Goal: Check status: Check status

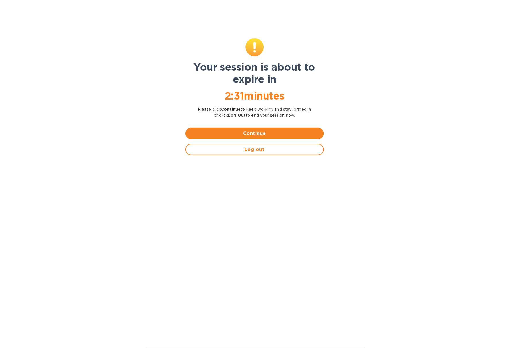
click at [245, 132] on span "Continue" at bounding box center [254, 133] width 129 height 7
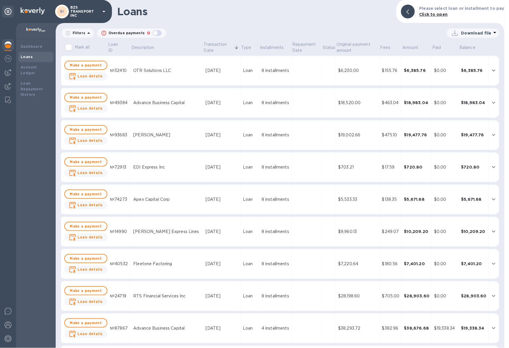
click at [80, 14] on p "BZS TRANSPORT INC" at bounding box center [84, 11] width 29 height 12
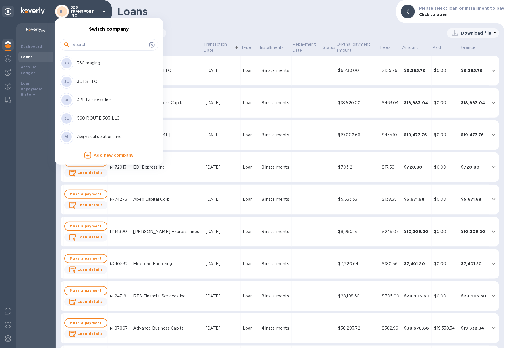
click at [91, 45] on input "text" at bounding box center [110, 45] width 74 height 9
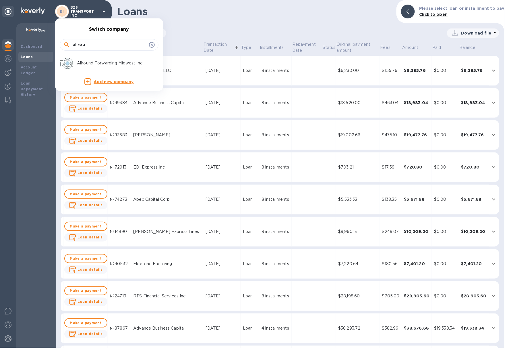
type input "allrou"
click at [106, 58] on div "Allround Forwarding Midwest Inc" at bounding box center [105, 63] width 90 height 14
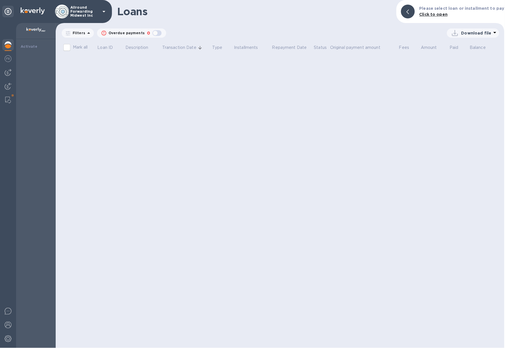
drag, startPoint x: 14, startPoint y: 45, endPoint x: 7, endPoint y: 45, distance: 7.5
click at [14, 45] on div at bounding box center [8, 185] width 16 height 325
click at [6, 46] on img at bounding box center [8, 44] width 7 height 7
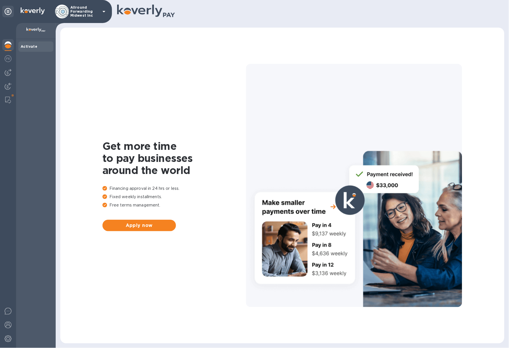
click at [6, 46] on img at bounding box center [8, 44] width 7 height 7
click at [138, 224] on span "Apply now" at bounding box center [139, 225] width 64 height 7
